Goal: Information Seeking & Learning: Learn about a topic

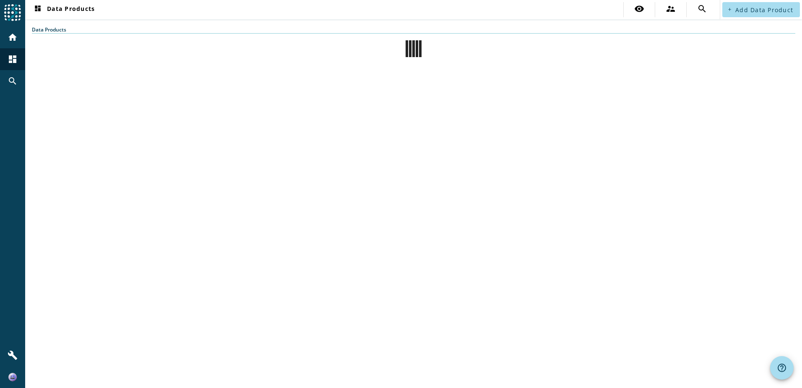
click at [606, 40] on div "Data Products" at bounding box center [413, 41] width 763 height 31
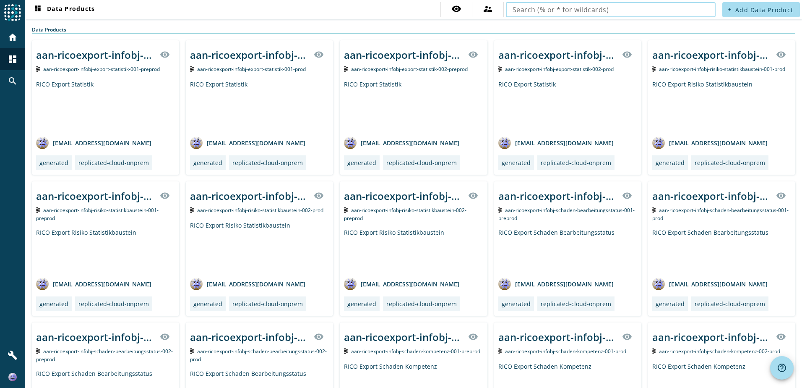
click at [651, 8] on input "text" at bounding box center [611, 10] width 196 height 10
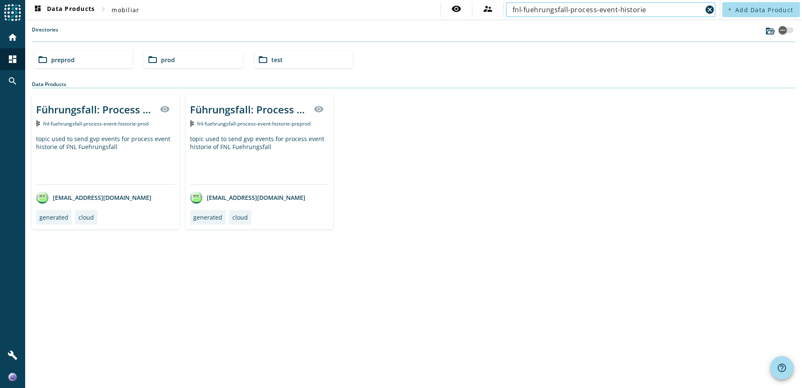
type input "fnl-fuehrungsfall-process-event-historie"
click at [408, 166] on div "Führungsfall: Process Event Historie visibility fnl-fuehrungsfall-process-event…" at bounding box center [413, 162] width 763 height 134
click at [312, 150] on div "topic used to send gvp events for process event historie of FNL Fuehrungsfall" at bounding box center [259, 159] width 139 height 49
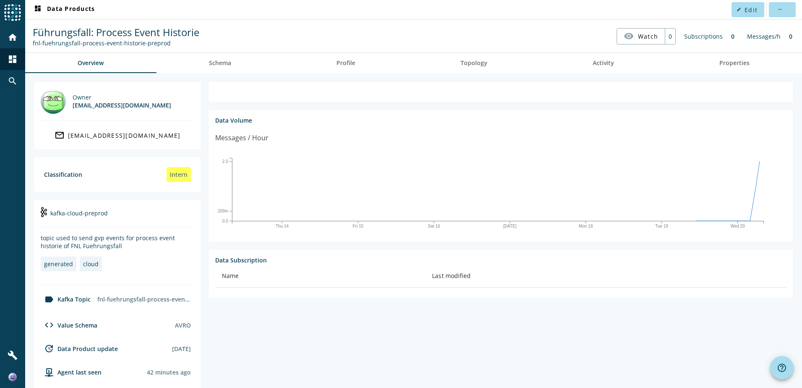
click at [388, 275] on th "Name" at bounding box center [320, 275] width 210 height 23
click at [419, 23] on nav "Führungsfall: Process Event Historie fnl-fuehrungsfall-process-event-historie-p…" at bounding box center [414, 36] width 770 height 26
